Goal: Transaction & Acquisition: Purchase product/service

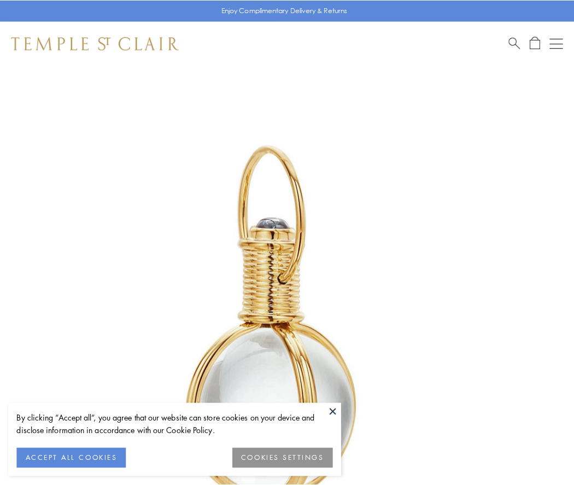
scroll to position [285, 0]
